Goal: Task Accomplishment & Management: Manage account settings

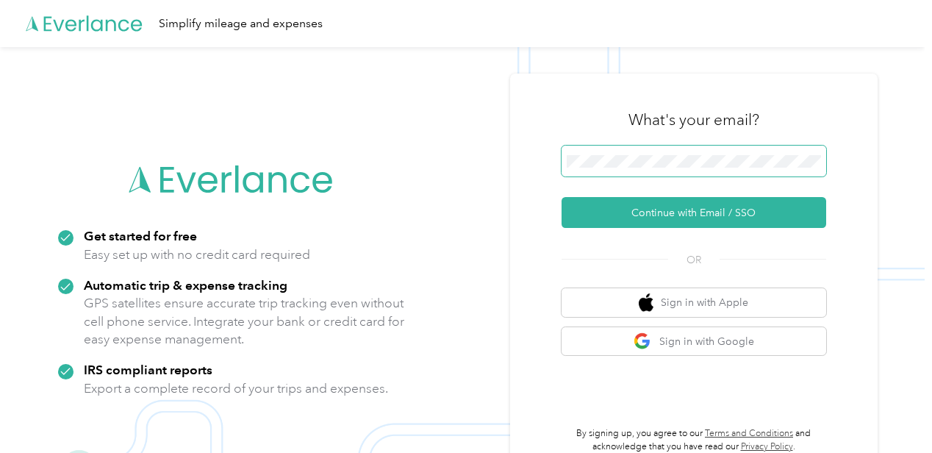
click at [612, 151] on span at bounding box center [693, 160] width 265 height 31
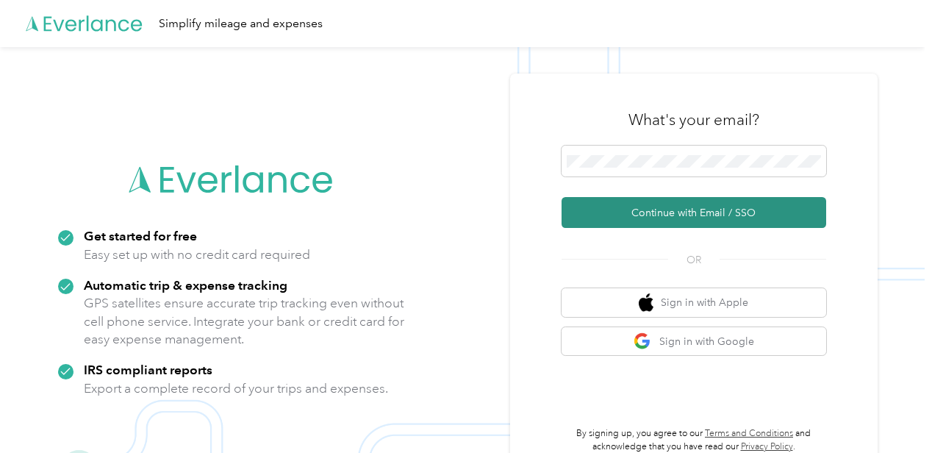
click at [634, 212] on button "Continue with Email / SSO" at bounding box center [693, 212] width 265 height 31
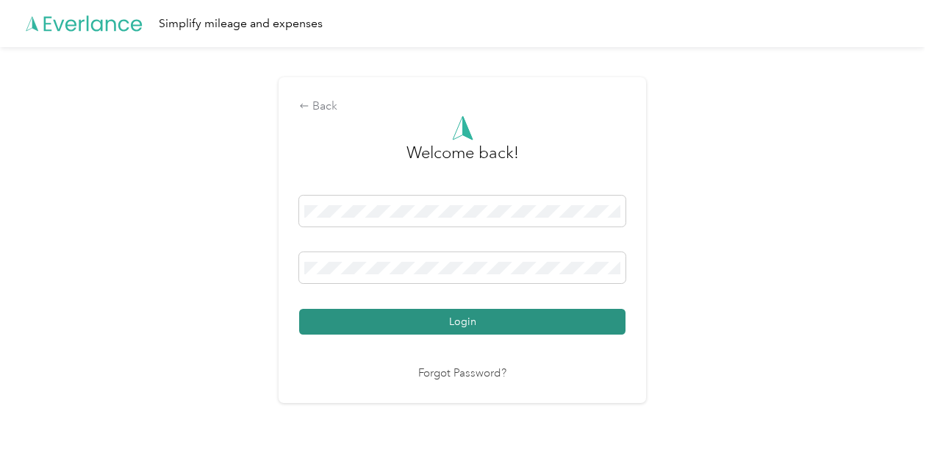
click at [550, 312] on button "Login" at bounding box center [462, 322] width 326 height 26
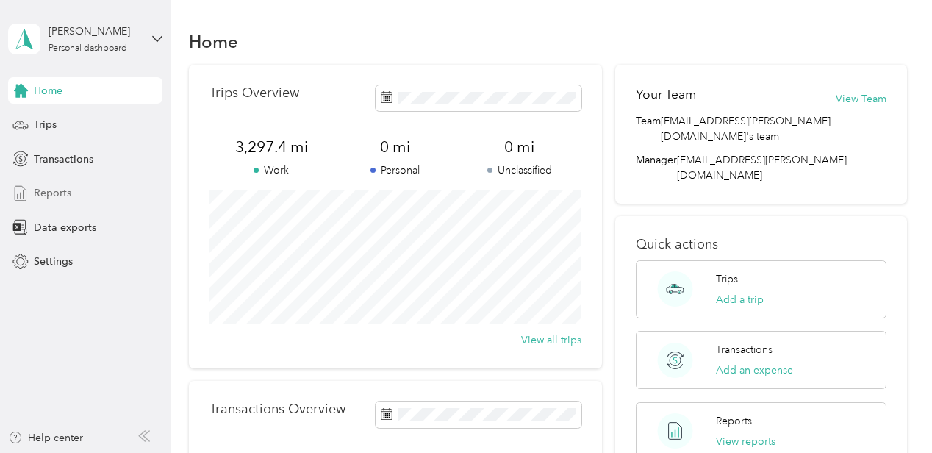
click at [71, 201] on div "Reports" at bounding box center [85, 193] width 154 height 26
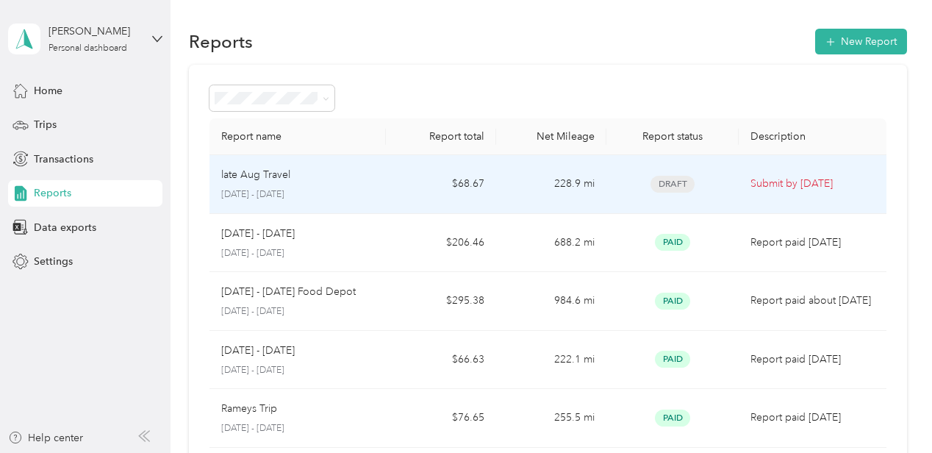
click at [744, 182] on td "Submit by [DATE]" at bounding box center [811, 184] width 147 height 59
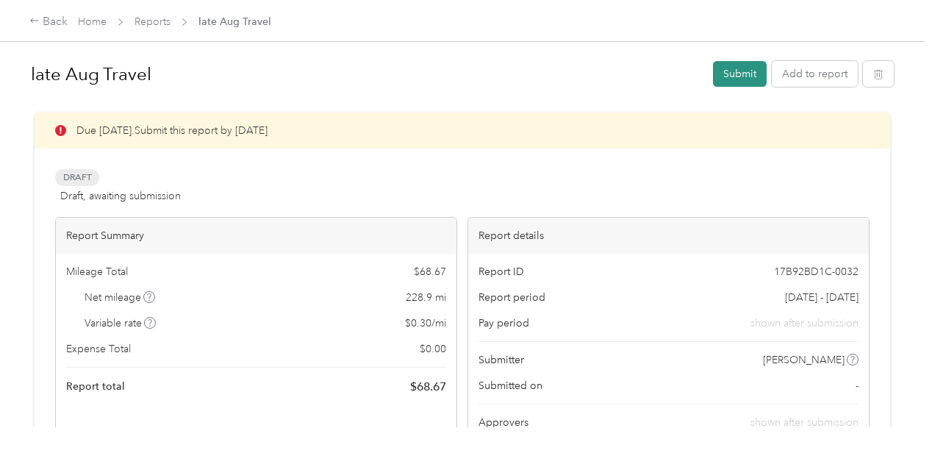
click at [742, 85] on button "Submit" at bounding box center [740, 74] width 54 height 26
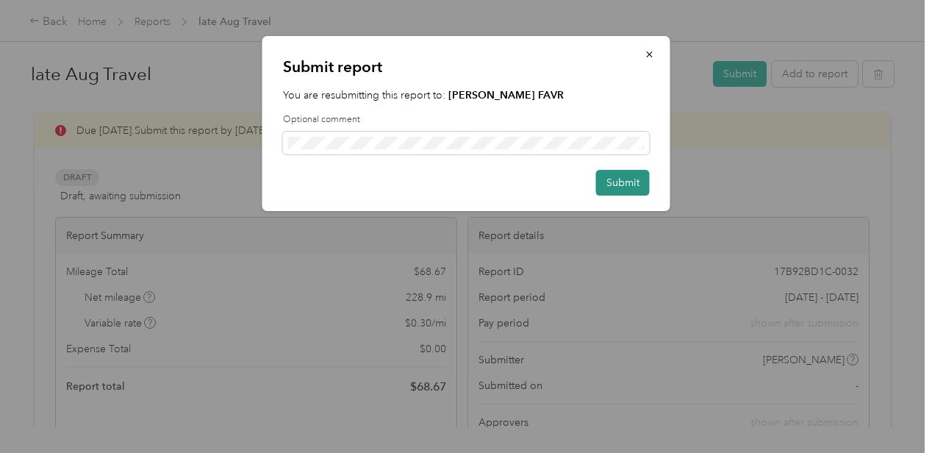
click at [611, 179] on button "Submit" at bounding box center [623, 183] width 54 height 26
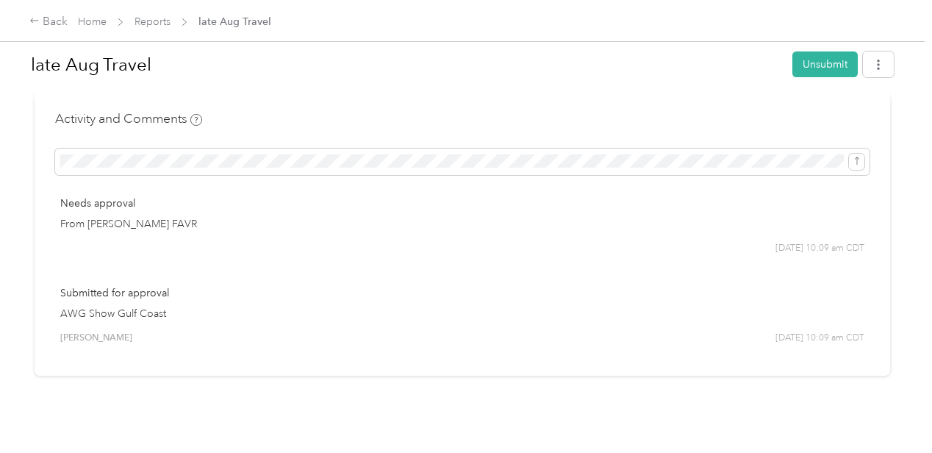
scroll to position [404, 0]
